Goal: Obtain resource: Obtain resource

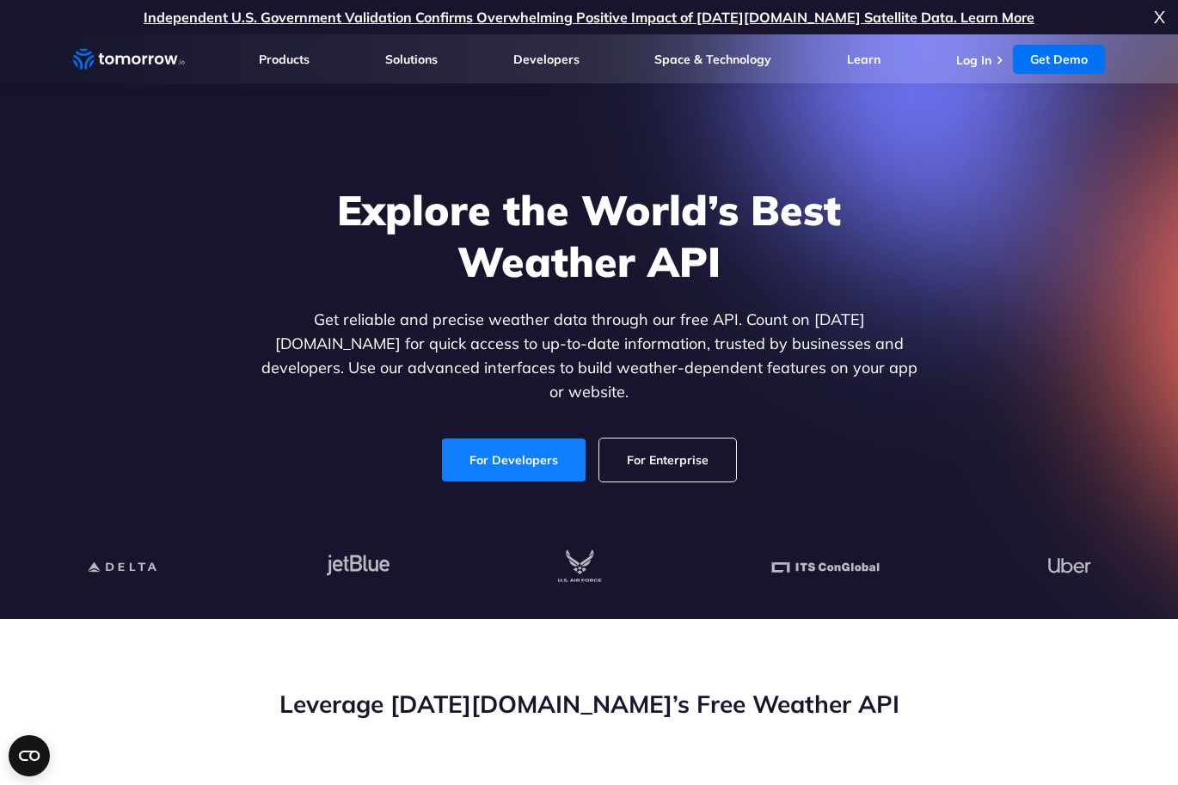
click at [487, 443] on link "For Developers" at bounding box center [514, 459] width 144 height 43
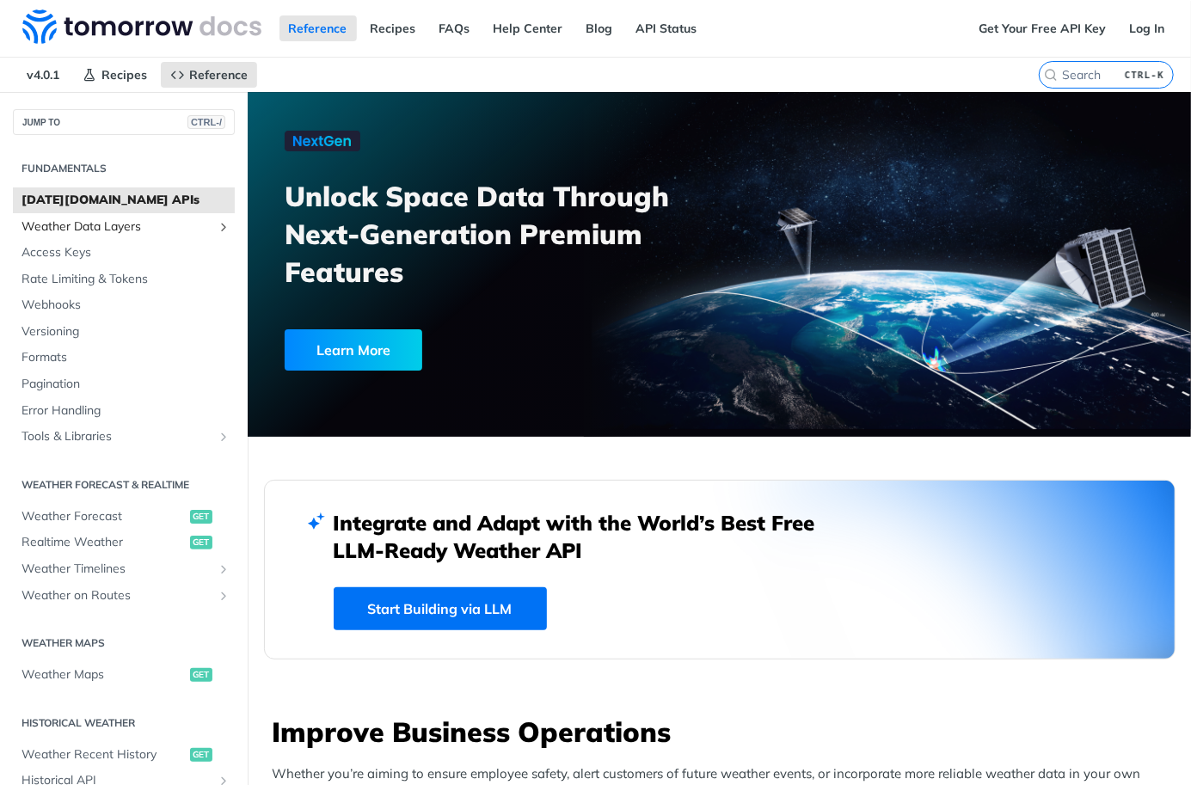
click at [150, 220] on span "Weather Data Layers" at bounding box center [116, 226] width 191 height 17
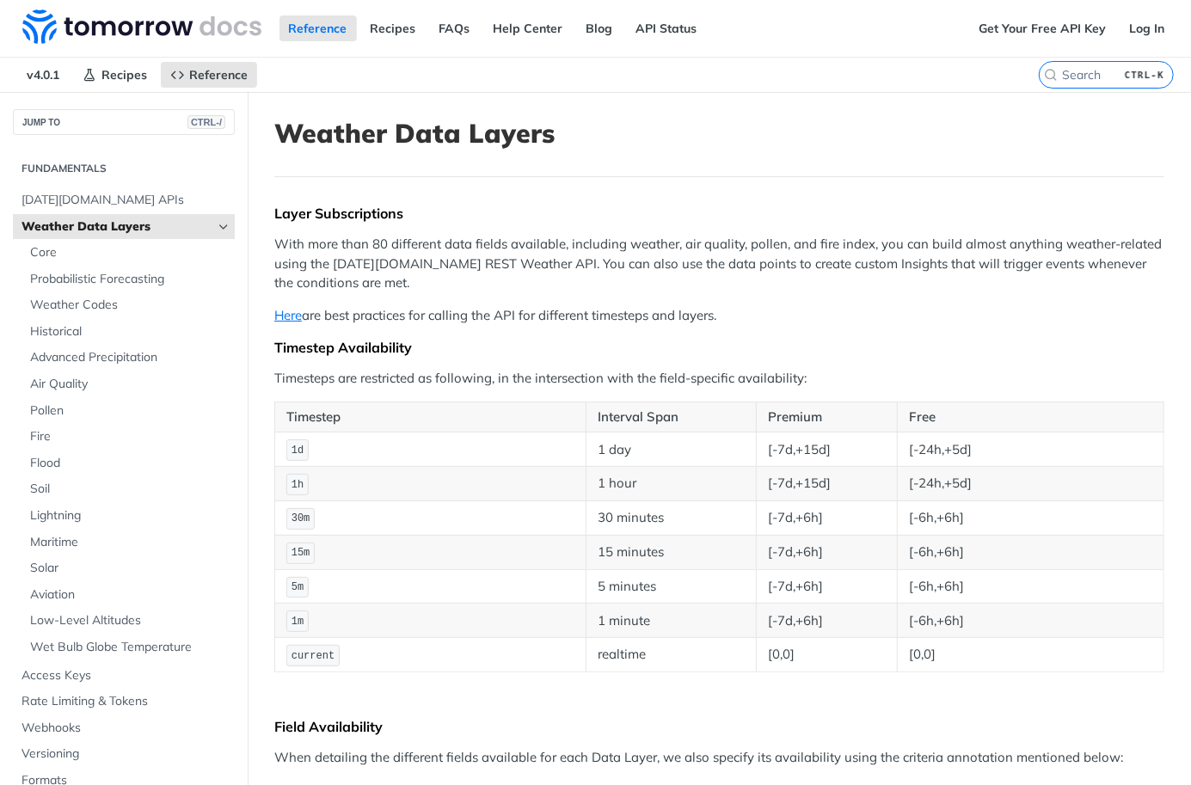
click at [150, 220] on span "Weather Data Layers" at bounding box center [116, 226] width 191 height 17
click at [146, 193] on span "[DATE][DOMAIN_NAME] APIs" at bounding box center [125, 200] width 209 height 17
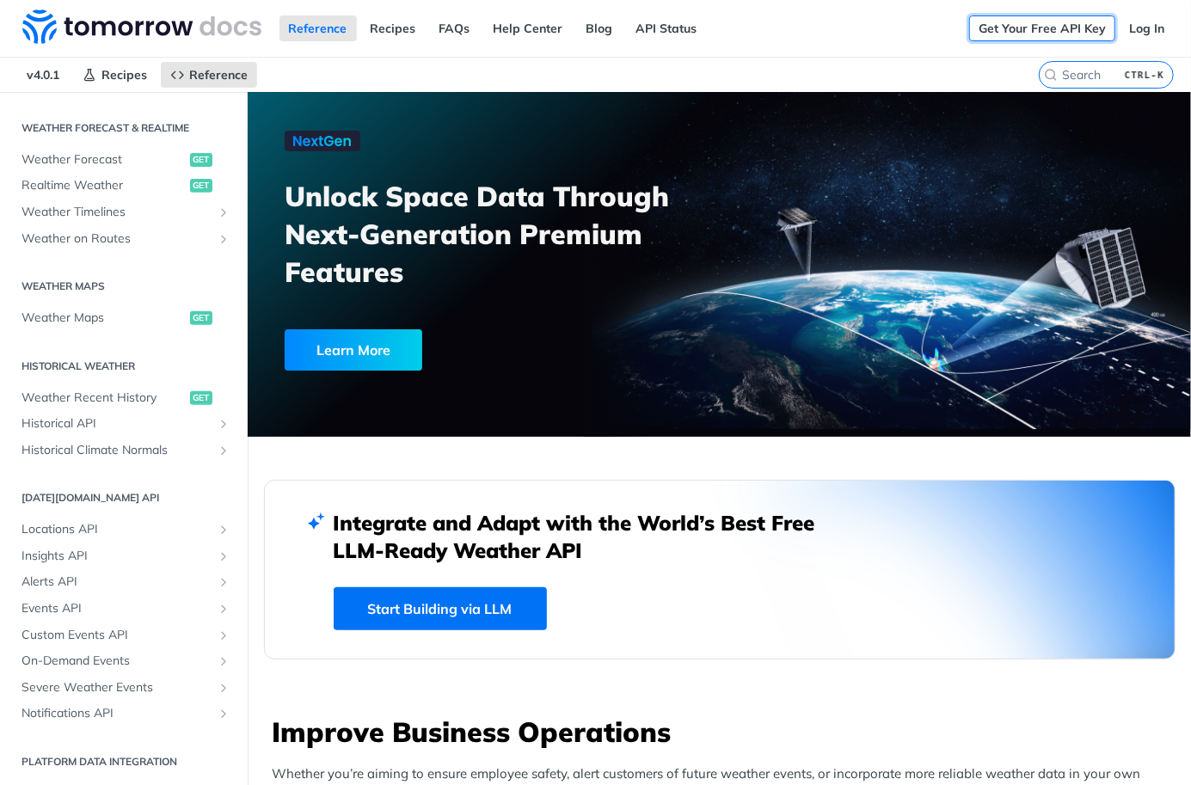
click at [1025, 26] on link "Get Your Free API Key" at bounding box center [1042, 28] width 146 height 26
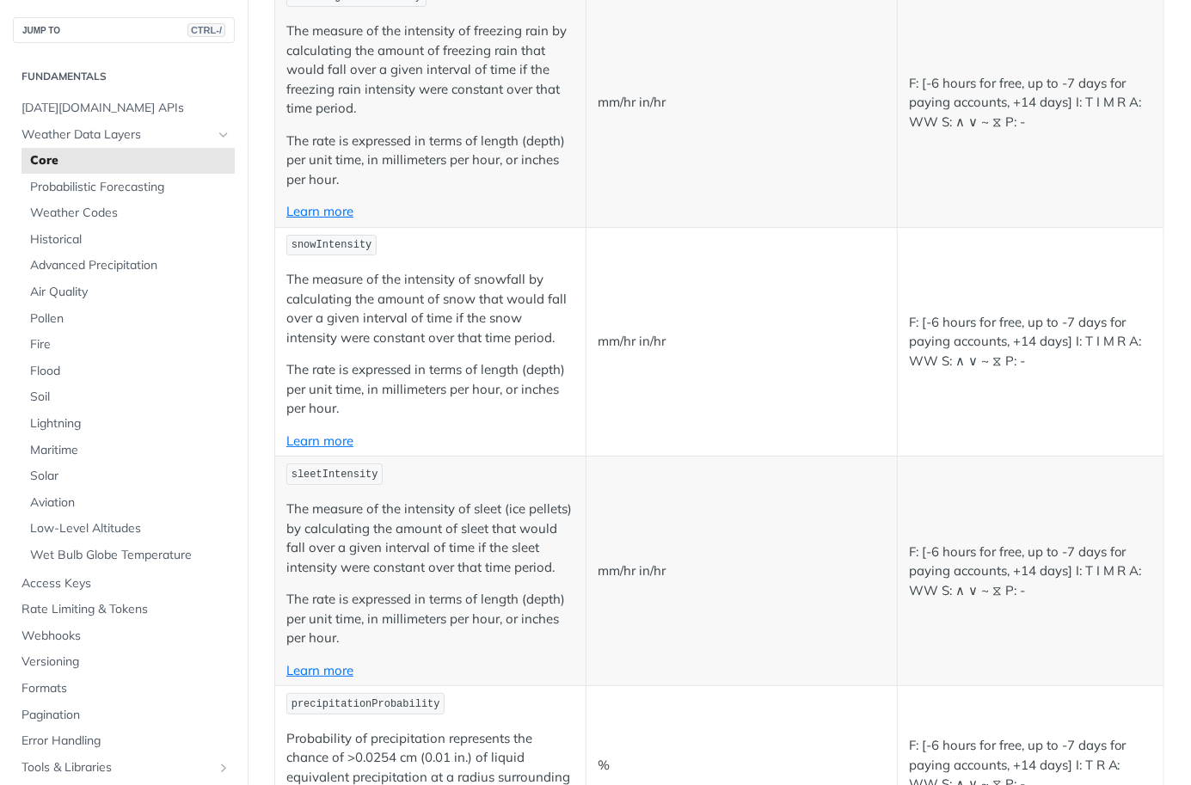
scroll to position [3505, 0]
